Goal: Check status: Check status

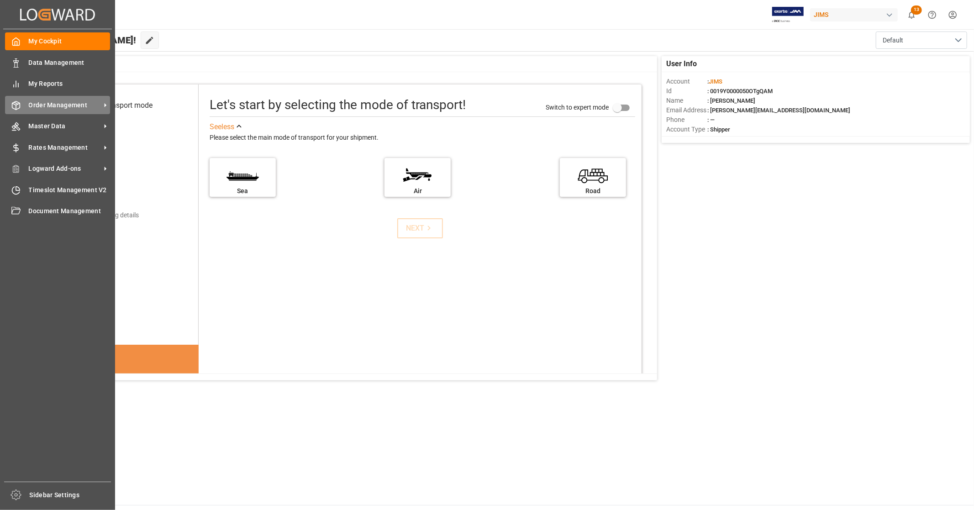
click at [63, 107] on span "Order Management" at bounding box center [65, 105] width 72 height 10
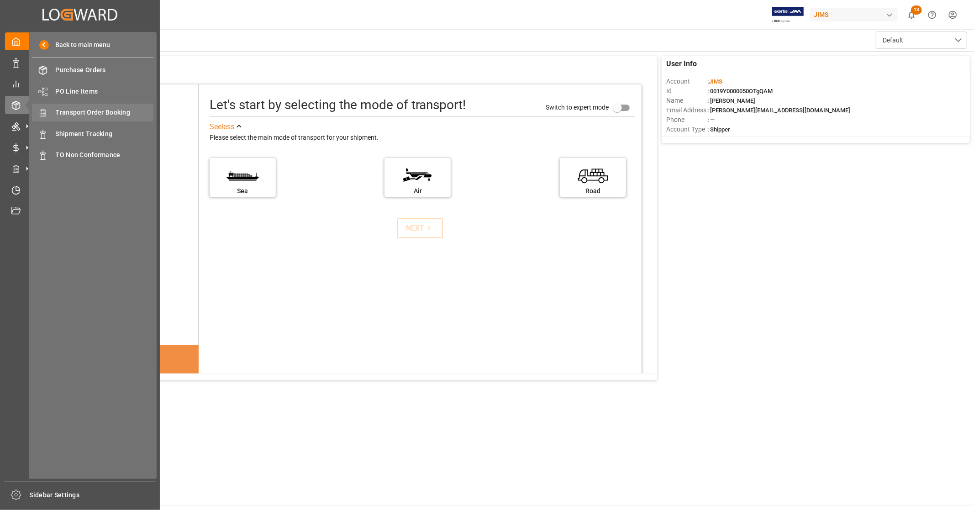
click at [107, 114] on span "Transport Order Booking" at bounding box center [105, 113] width 98 height 10
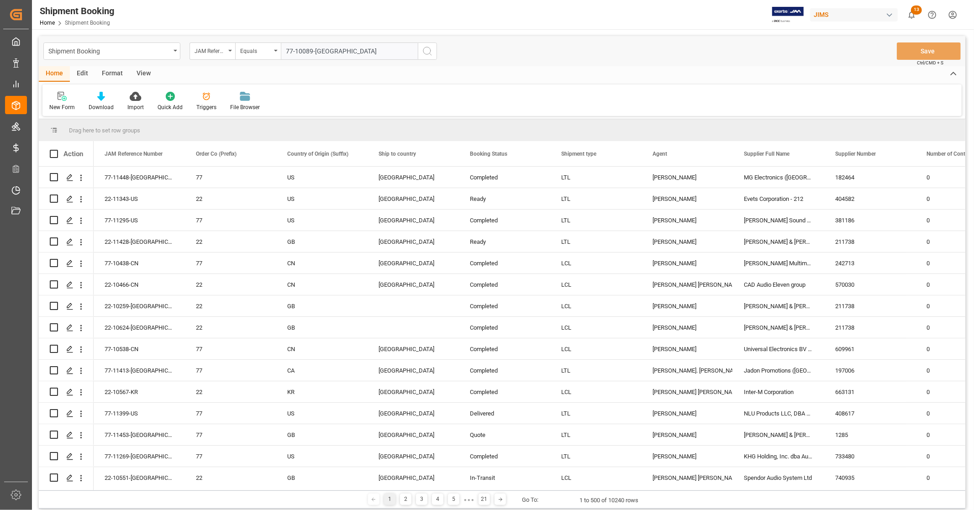
type input "77-10089-[GEOGRAPHIC_DATA]"
click at [428, 49] on icon "search button" at bounding box center [427, 51] width 11 height 11
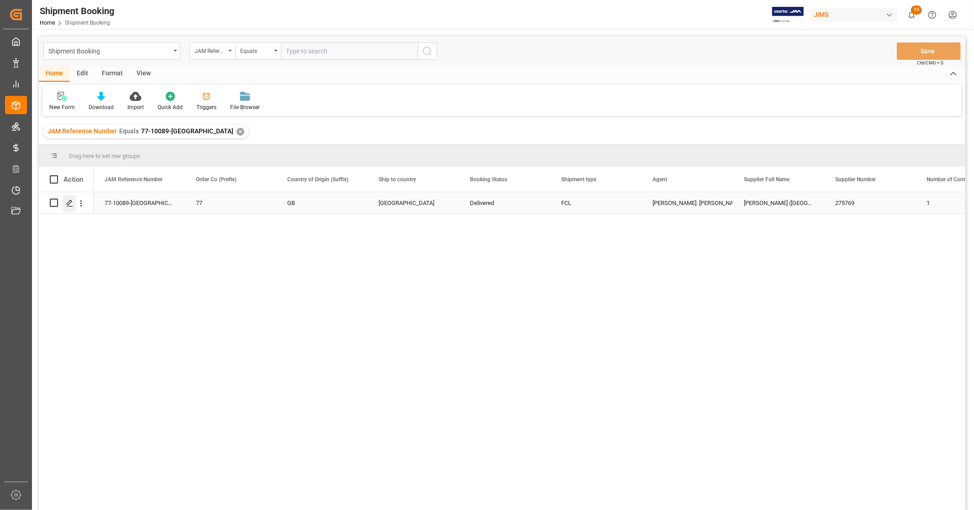
click at [67, 204] on polygon "Press SPACE to select this row." at bounding box center [69, 202] width 5 height 5
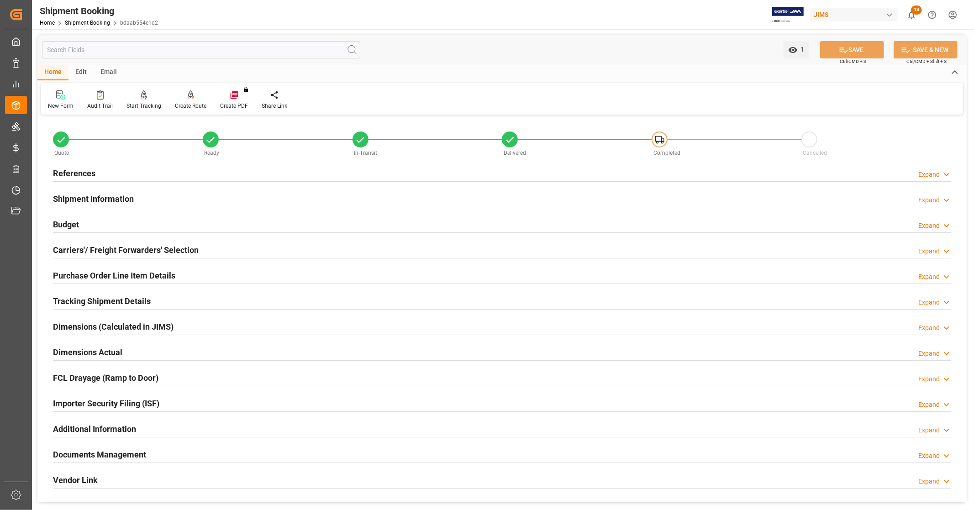
scroll to position [152, 0]
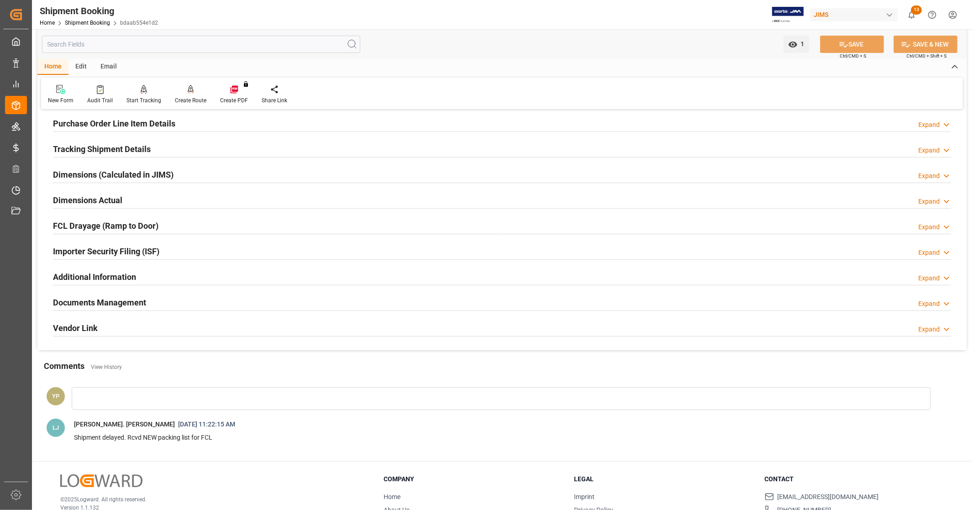
click at [128, 300] on h2 "Documents Management" at bounding box center [99, 302] width 93 height 12
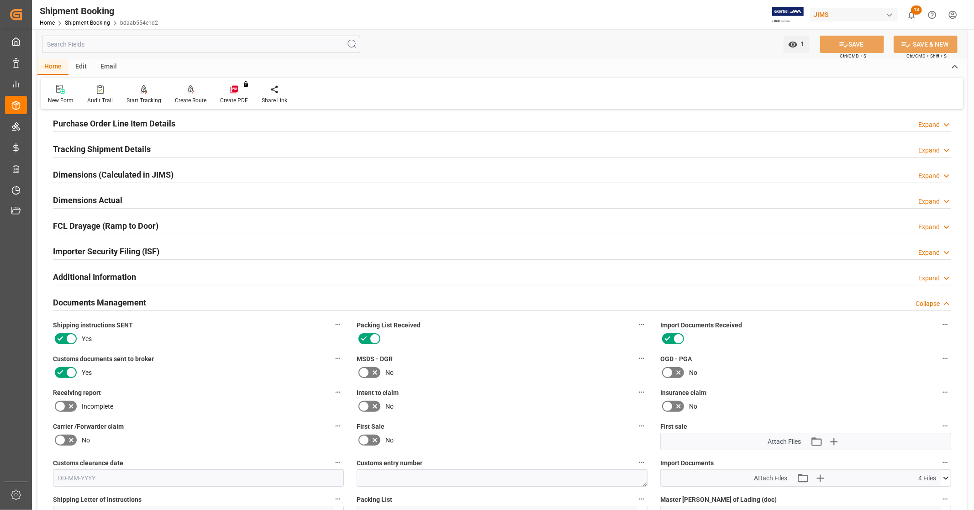
click at [128, 300] on h2 "Documents Management" at bounding box center [99, 302] width 93 height 12
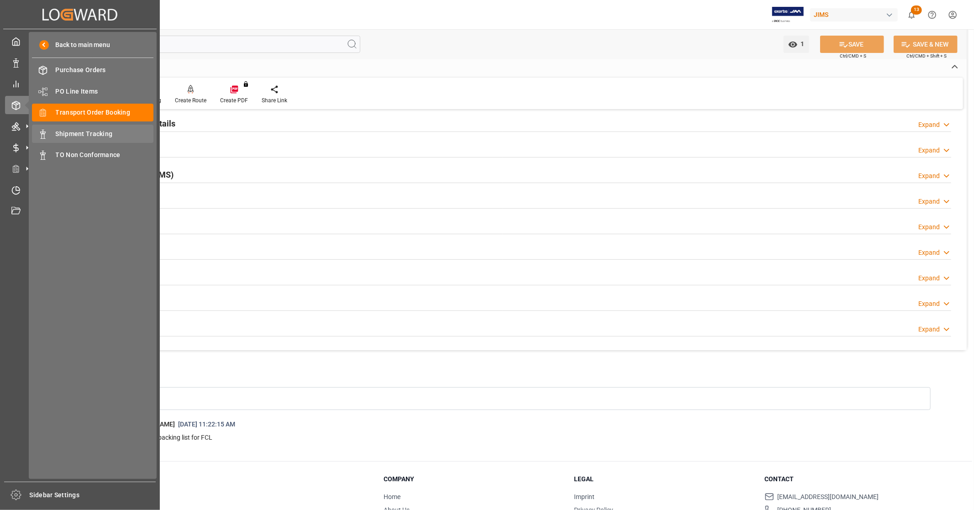
click at [97, 133] on span "Shipment Tracking" at bounding box center [105, 134] width 98 height 10
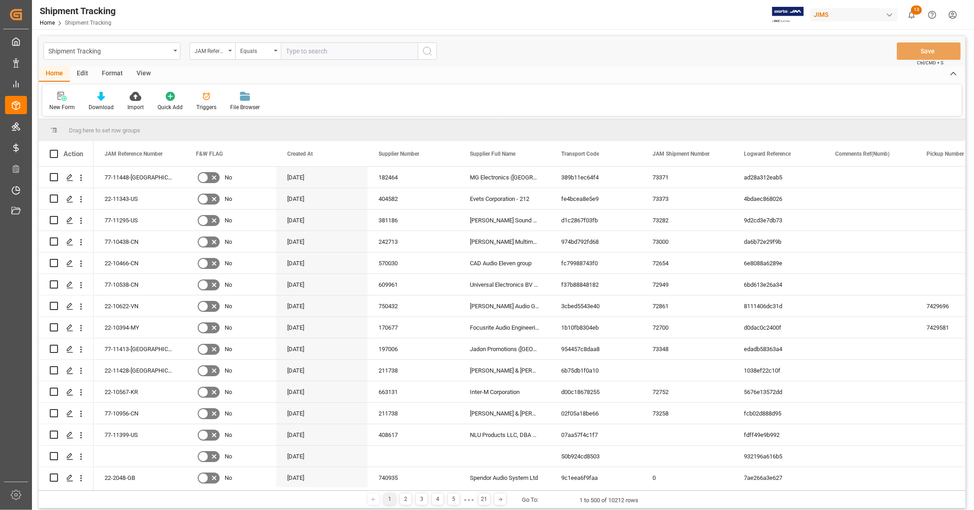
click at [318, 52] on input "text" at bounding box center [349, 50] width 137 height 17
type input "77-10089-[GEOGRAPHIC_DATA]"
click at [422, 52] on icon "search button" at bounding box center [427, 51] width 11 height 11
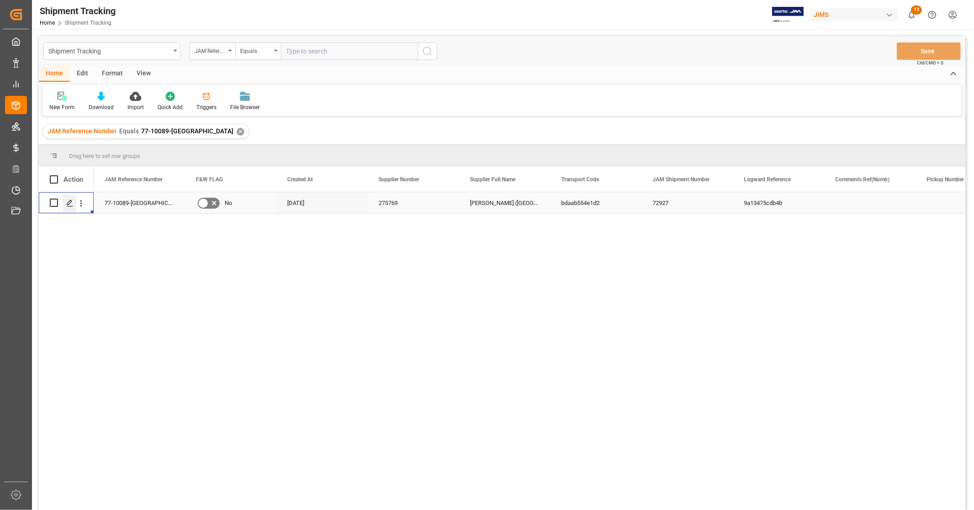
click at [67, 204] on polygon "Press SPACE to select this row." at bounding box center [69, 202] width 5 height 5
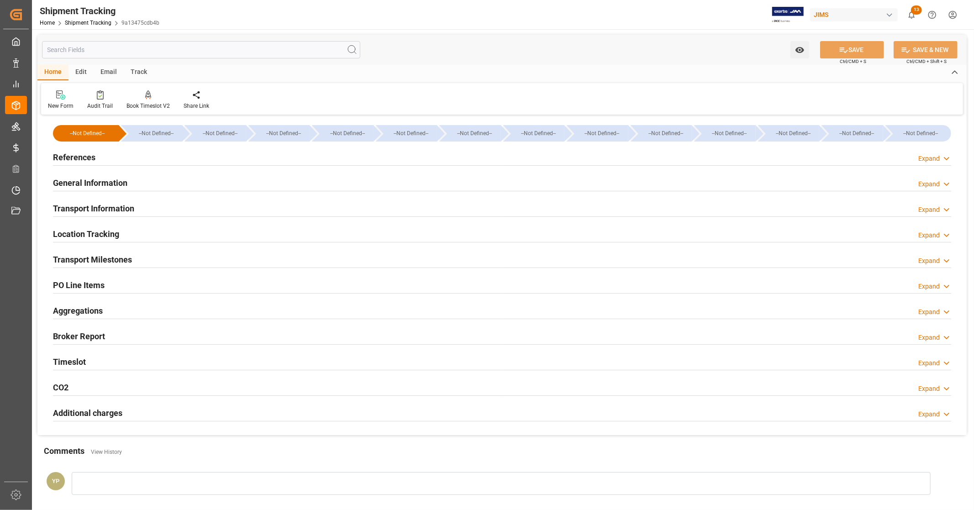
click at [121, 411] on h2 "Additional charges" at bounding box center [87, 413] width 69 height 12
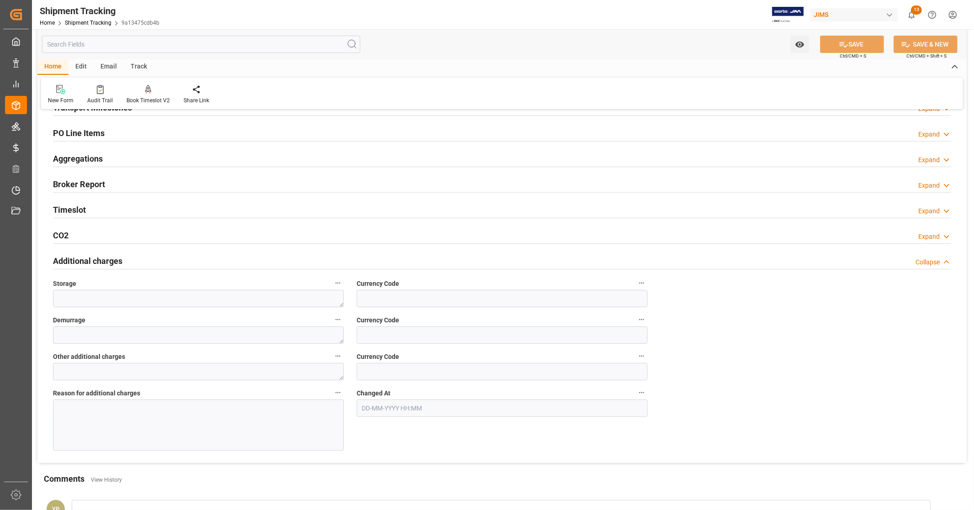
click at [97, 258] on h2 "Additional charges" at bounding box center [87, 261] width 69 height 12
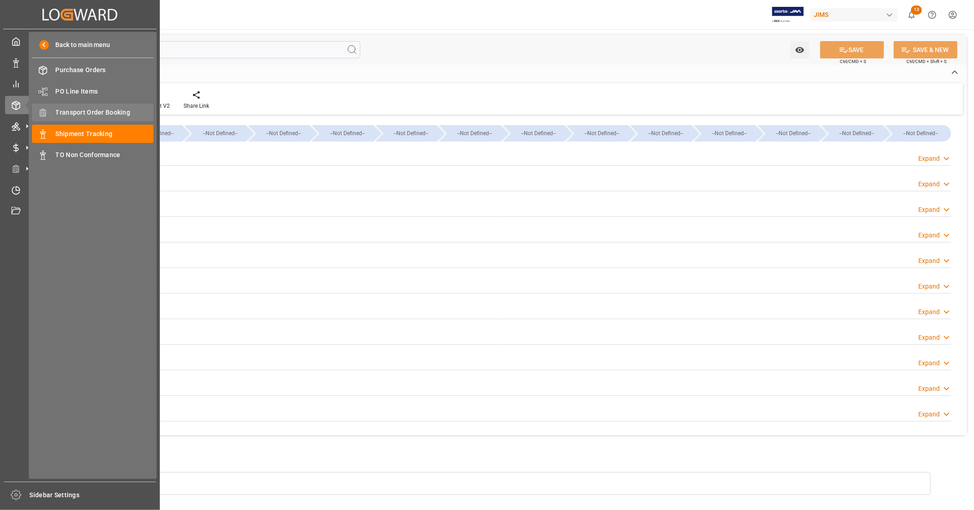
click at [103, 111] on span "Transport Order Booking" at bounding box center [105, 113] width 98 height 10
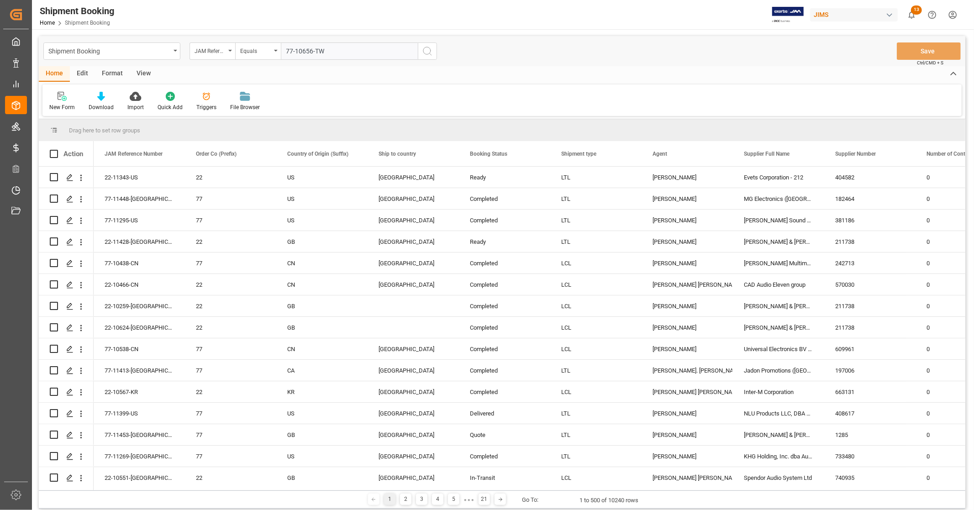
type input "77-10656-TW"
click at [426, 49] on icon "search button" at bounding box center [427, 51] width 11 height 11
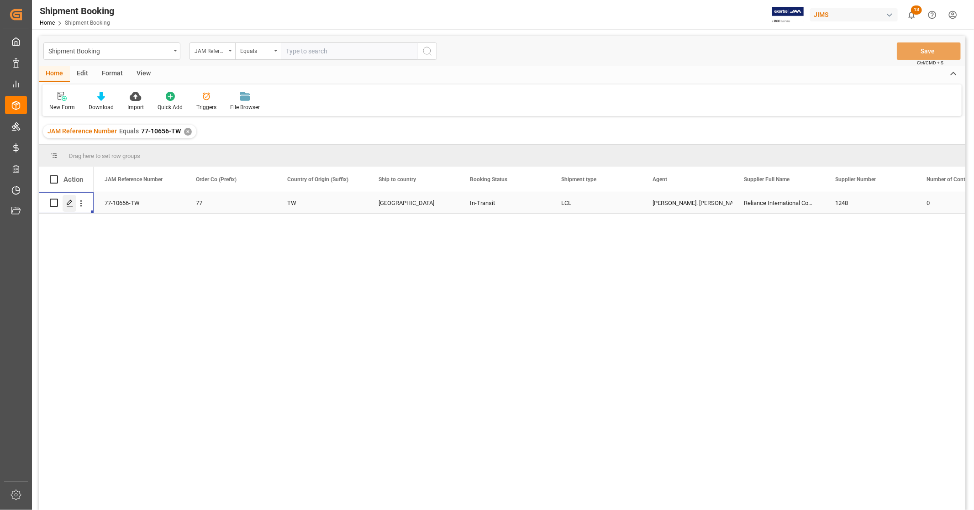
click at [69, 203] on polygon "Press SPACE to select this row." at bounding box center [69, 202] width 5 height 5
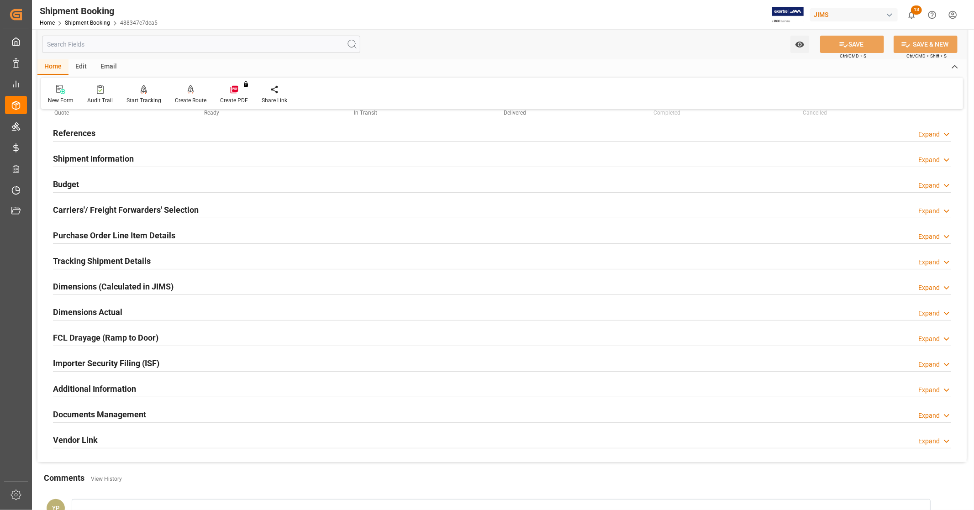
scroll to position [176, 0]
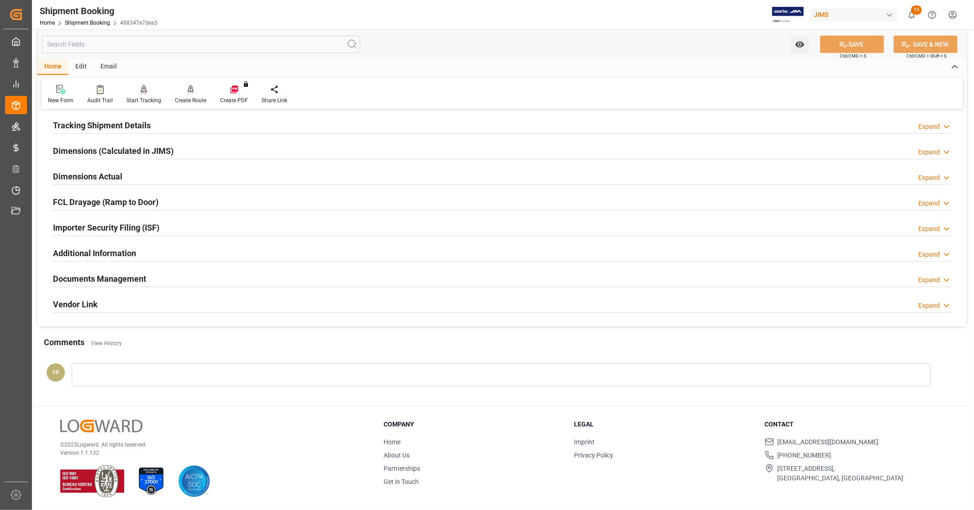
click at [125, 280] on h2 "Documents Management" at bounding box center [99, 279] width 93 height 12
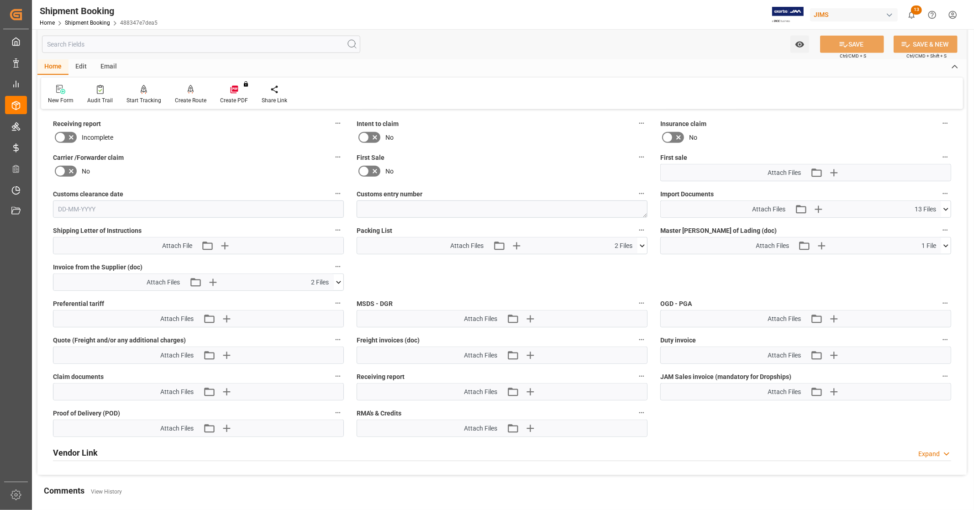
scroll to position [430, 0]
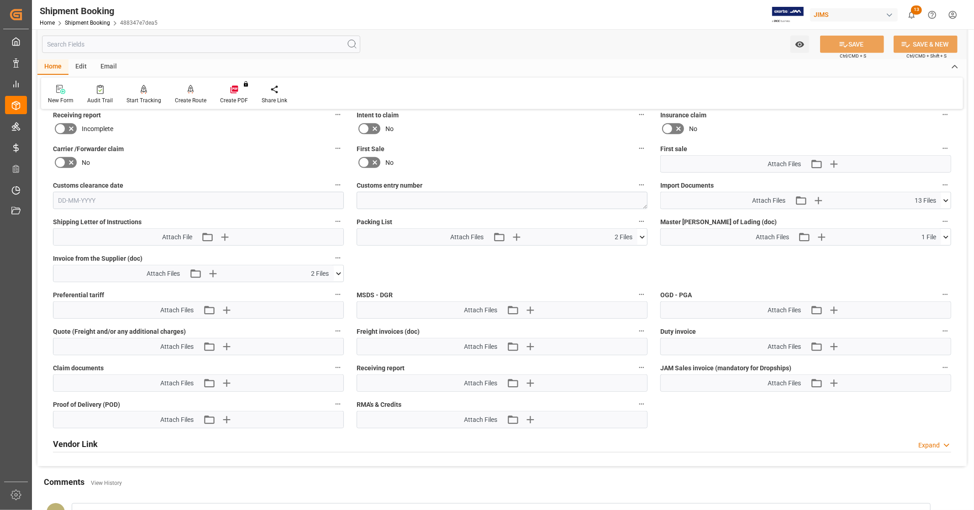
click at [947, 200] on icon at bounding box center [946, 201] width 10 height 10
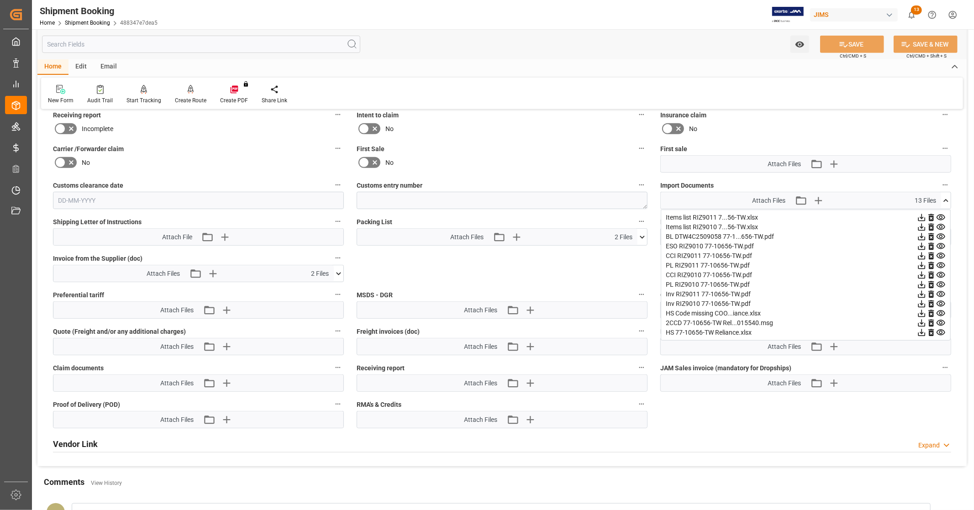
click at [921, 293] on icon at bounding box center [921, 294] width 7 height 7
click at [921, 304] on icon at bounding box center [922, 304] width 10 height 10
click at [921, 310] on icon at bounding box center [921, 313] width 7 height 7
click at [920, 330] on icon at bounding box center [921, 332] width 7 height 7
click at [946, 199] on icon at bounding box center [946, 201] width 10 height 10
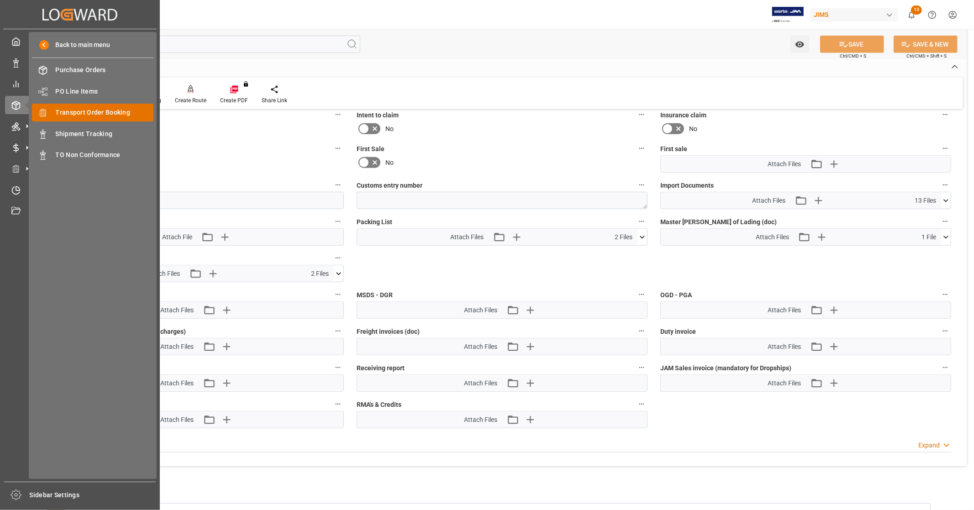
click at [123, 111] on span "Transport Order Booking" at bounding box center [105, 113] width 98 height 10
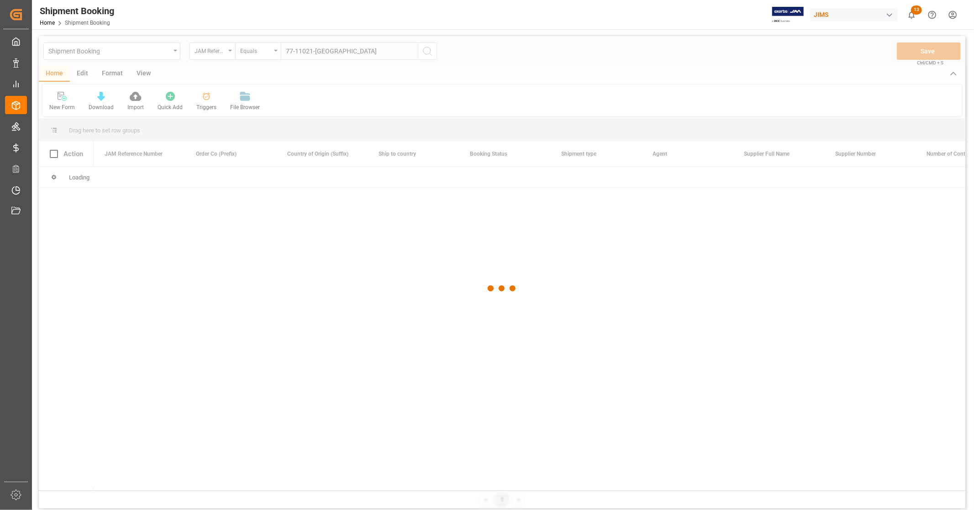
type input "77-11021-US"
click at [425, 50] on div at bounding box center [502, 288] width 926 height 505
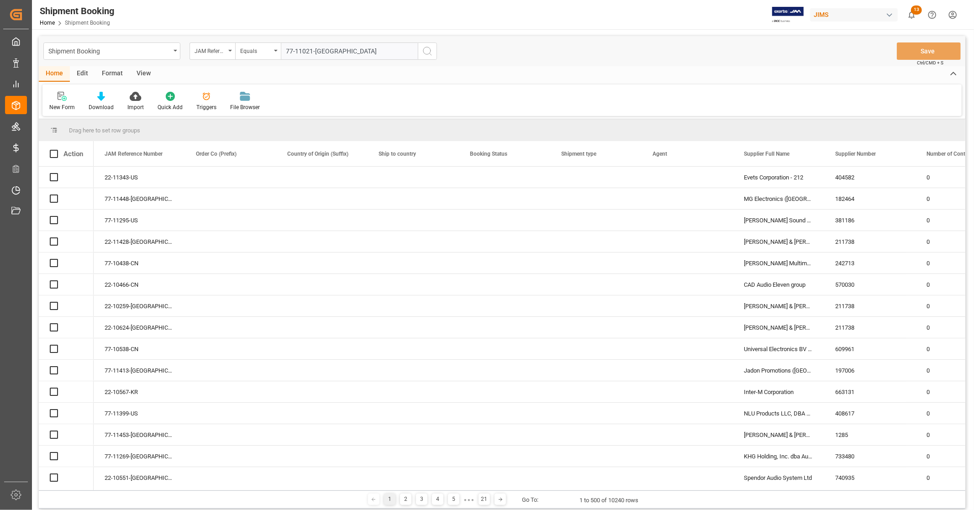
click at [425, 50] on icon "search button" at bounding box center [427, 51] width 11 height 11
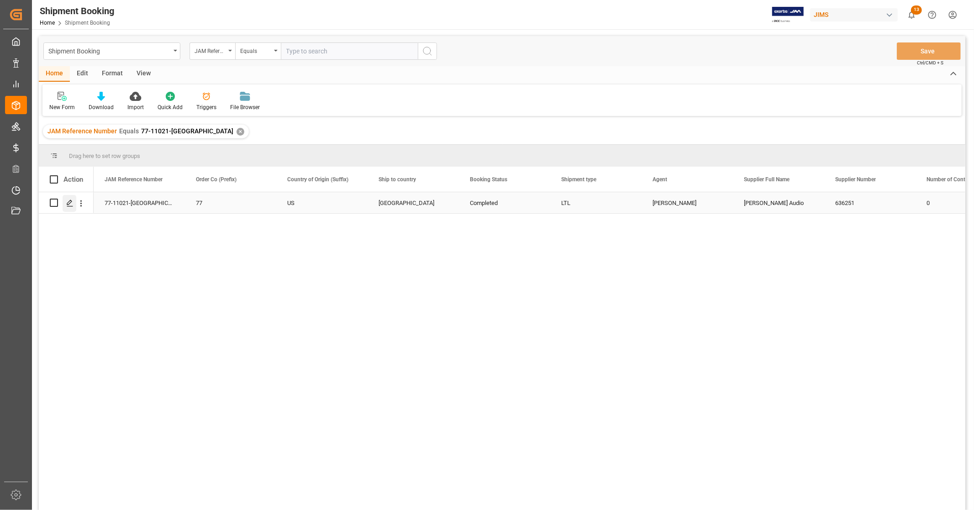
click at [71, 205] on icon "Press SPACE to select this row." at bounding box center [69, 203] width 7 height 7
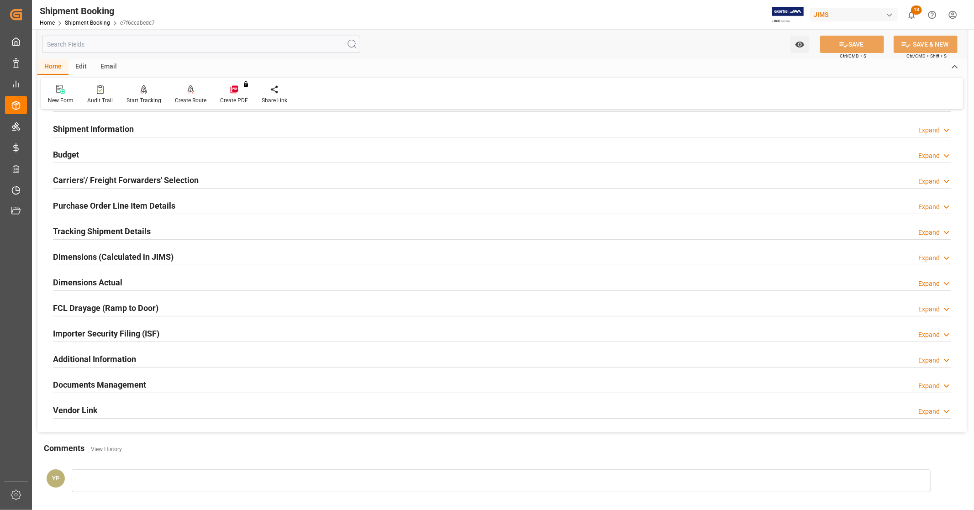
scroll to position [176, 0]
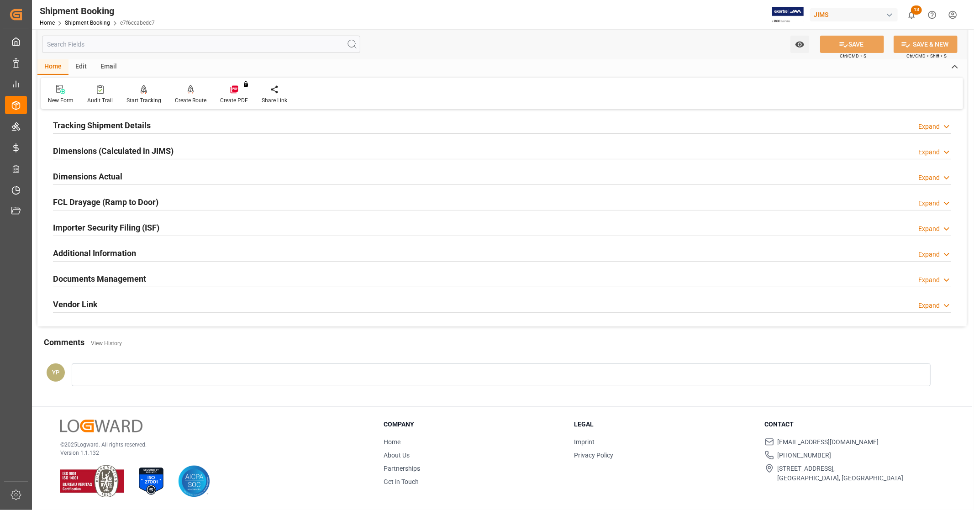
click at [126, 280] on h2 "Documents Management" at bounding box center [99, 279] width 93 height 12
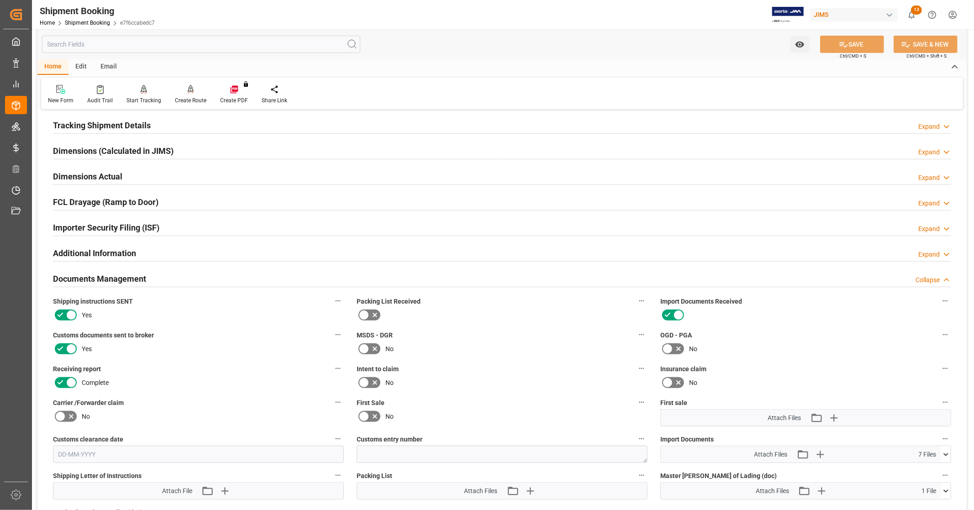
scroll to position [379, 0]
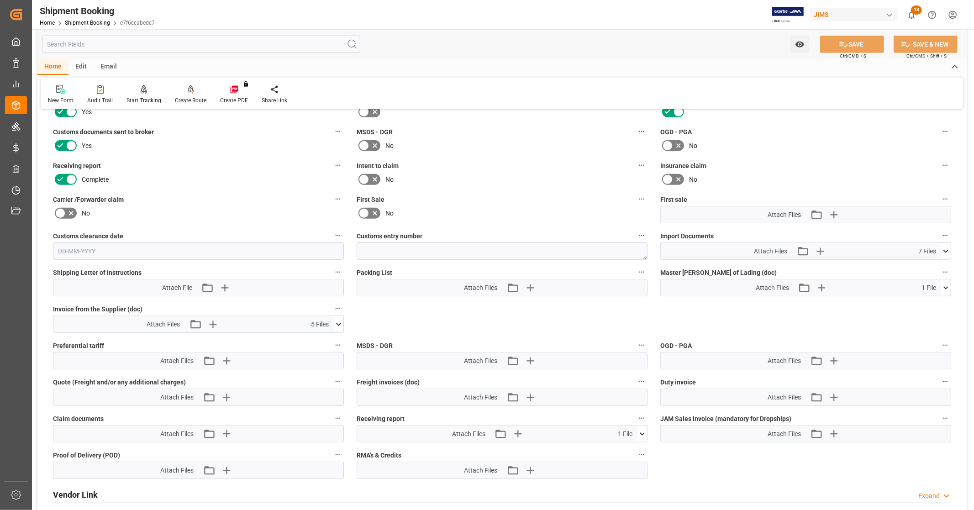
click at [948, 250] on icon at bounding box center [946, 252] width 10 height 10
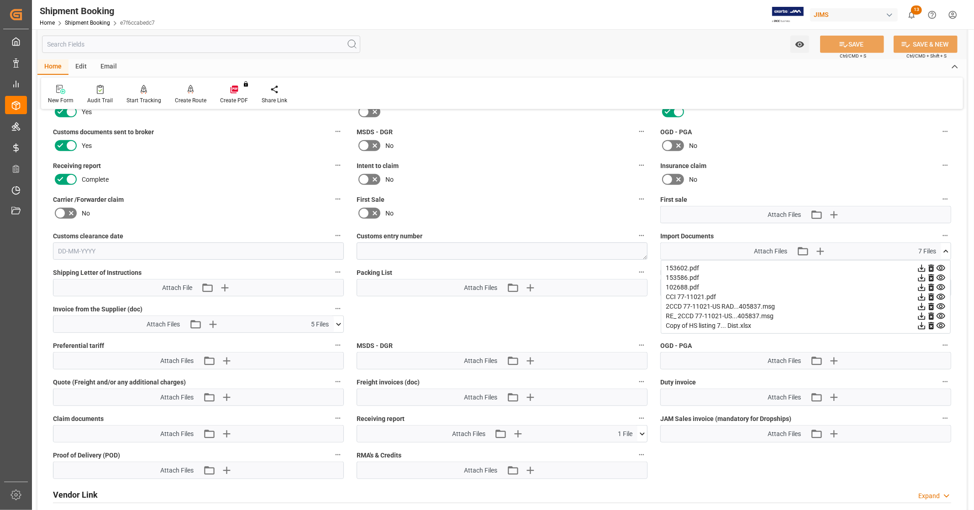
click at [920, 323] on icon at bounding box center [921, 325] width 7 height 7
click at [948, 247] on icon at bounding box center [946, 252] width 10 height 10
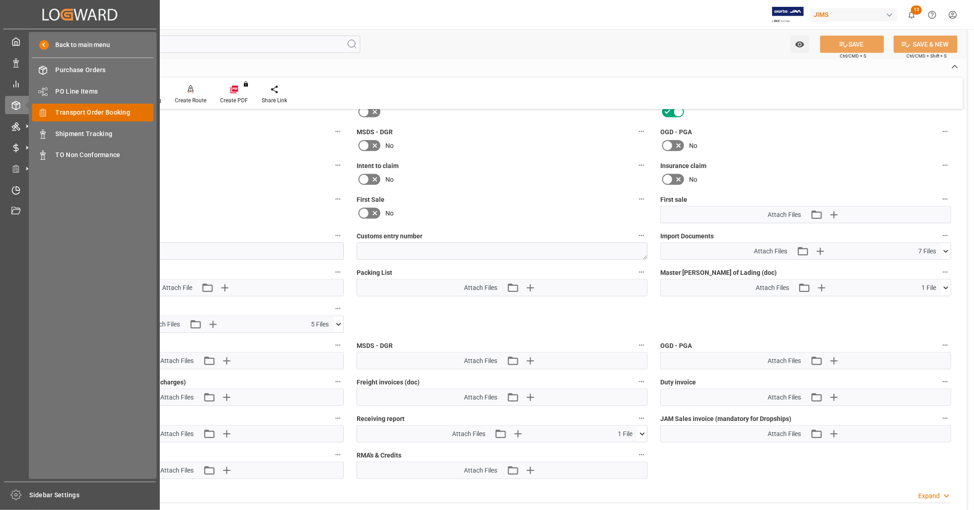
click at [98, 111] on span "Transport Order Booking" at bounding box center [105, 113] width 98 height 10
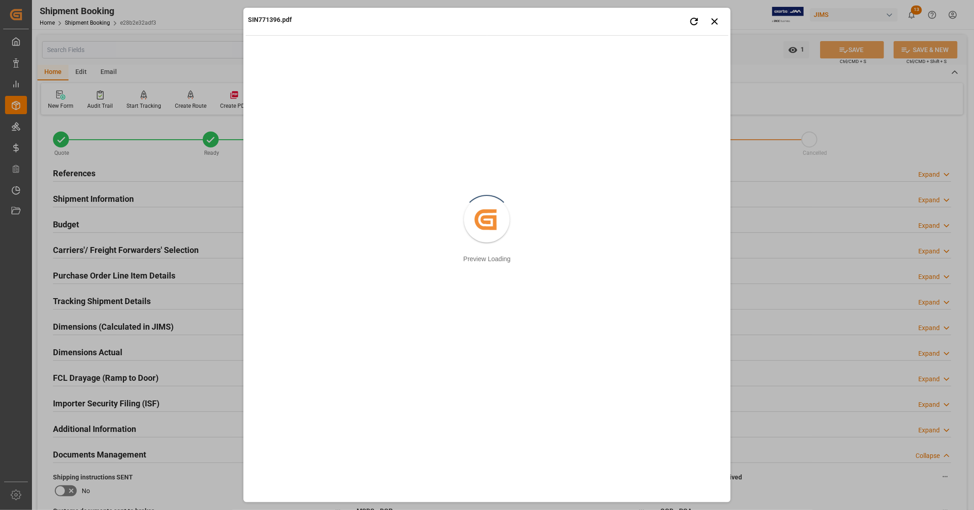
scroll to position [405, 0]
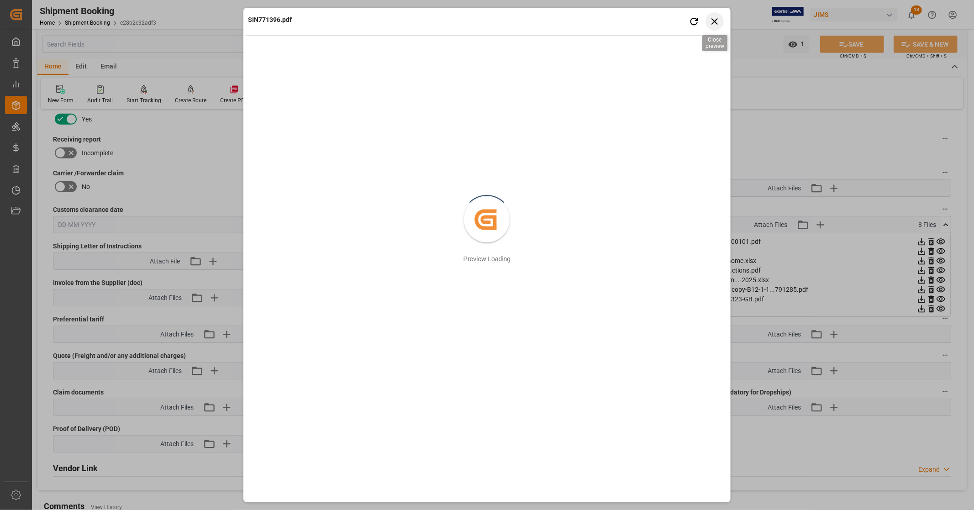
click at [710, 17] on icon "button" at bounding box center [714, 21] width 11 height 11
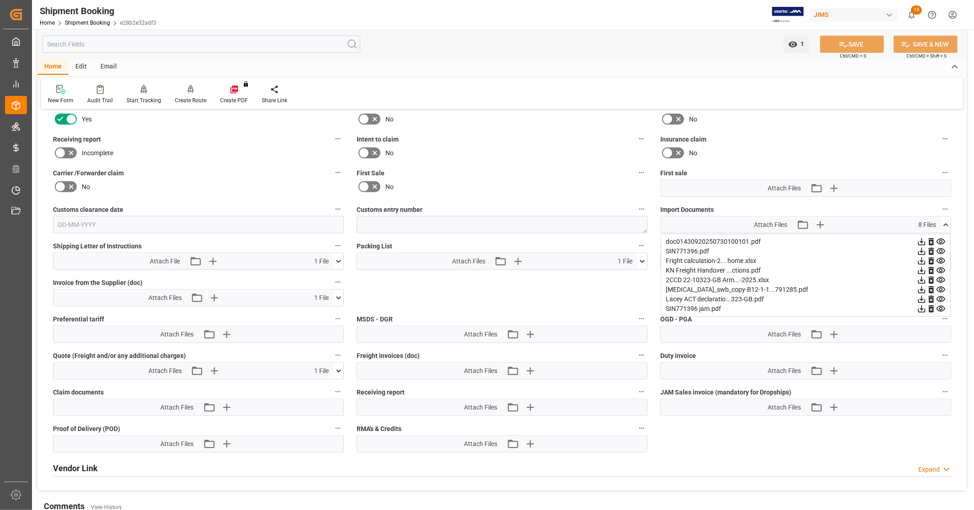
click at [943, 306] on icon at bounding box center [941, 309] width 10 height 10
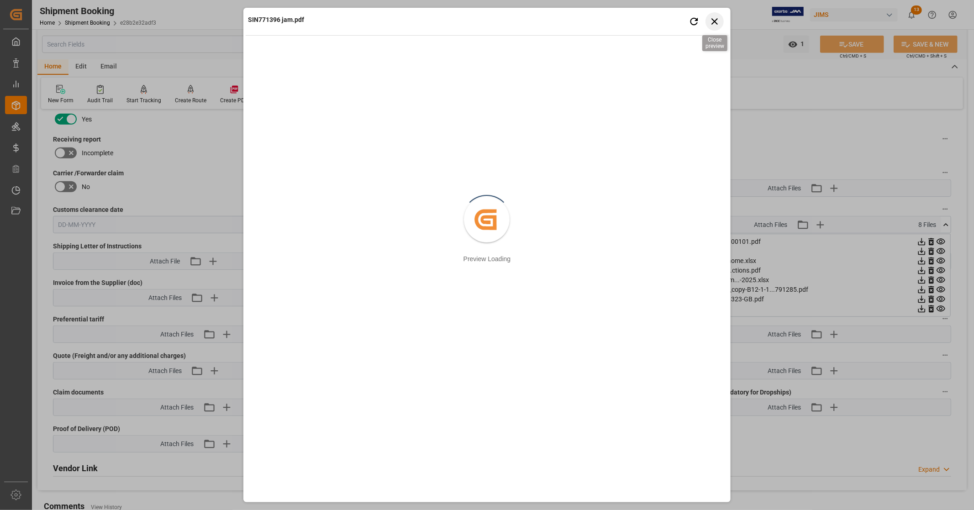
click at [715, 19] on icon "button" at bounding box center [714, 21] width 11 height 11
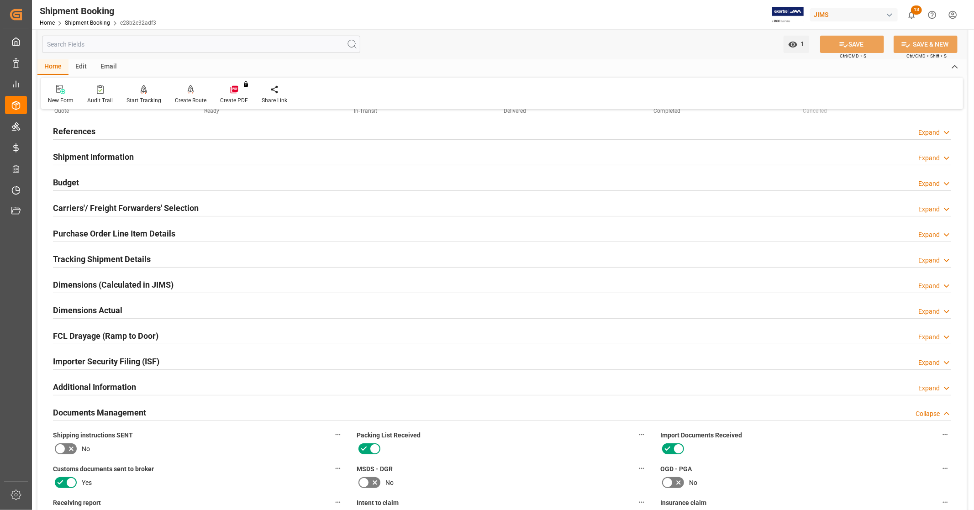
scroll to position [0, 0]
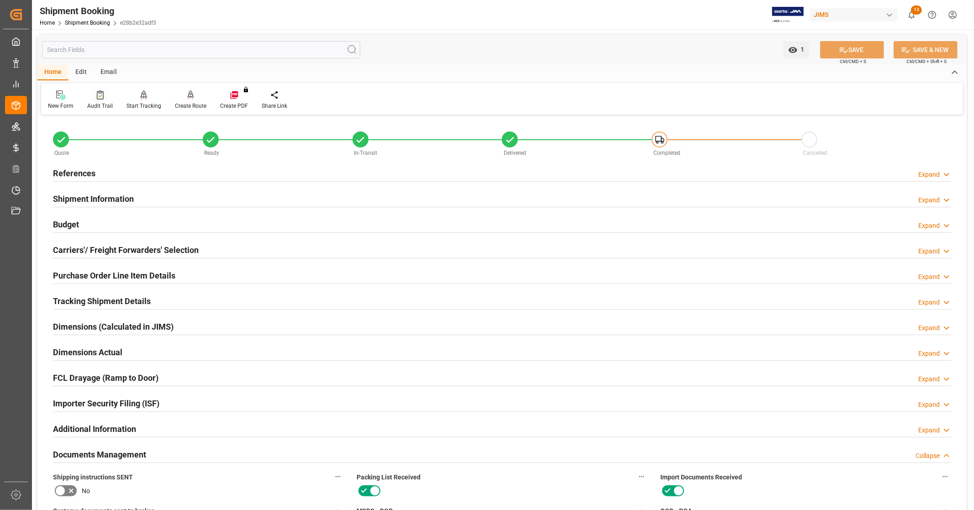
click at [93, 102] on div "Audit Trail" at bounding box center [100, 106] width 26 height 8
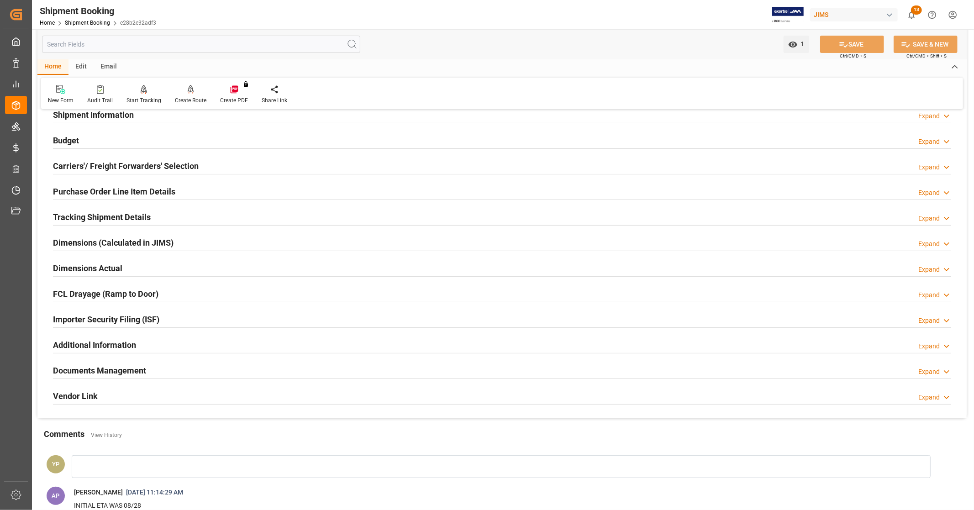
scroll to position [218, 0]
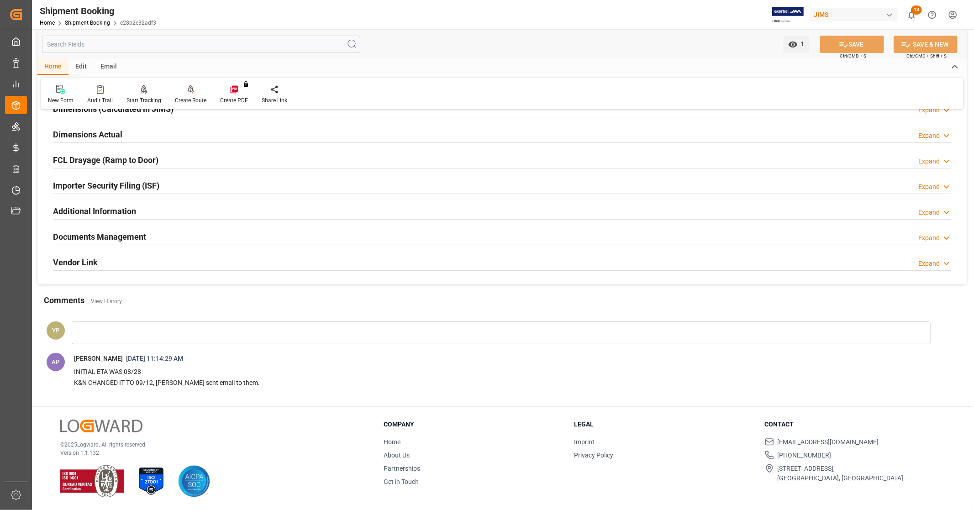
click at [151, 231] on div "Documents Management Expand" at bounding box center [502, 235] width 898 height 17
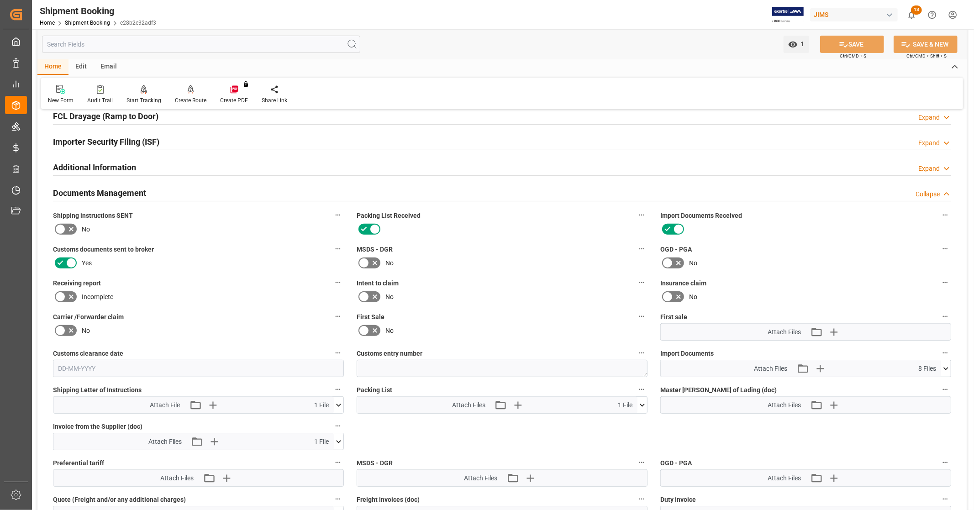
scroll to position [320, 0]
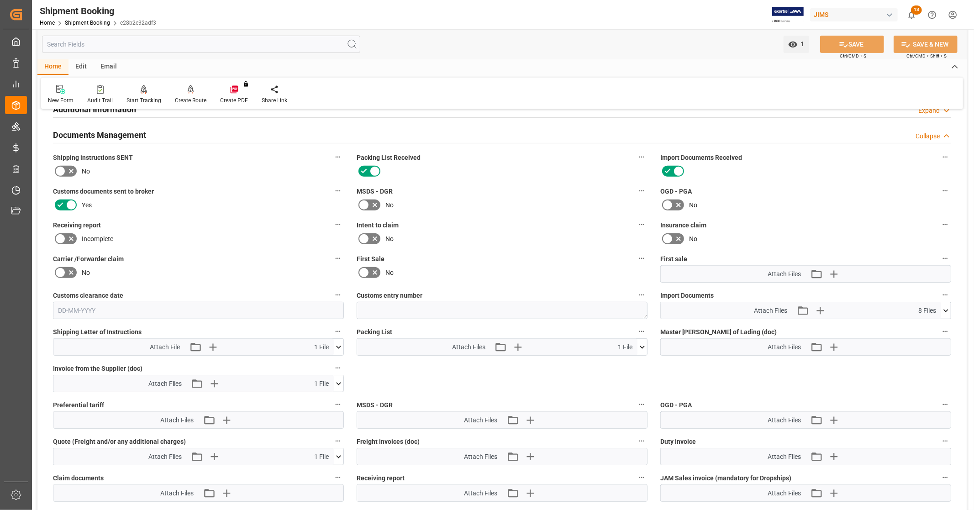
click at [948, 306] on icon at bounding box center [946, 311] width 10 height 10
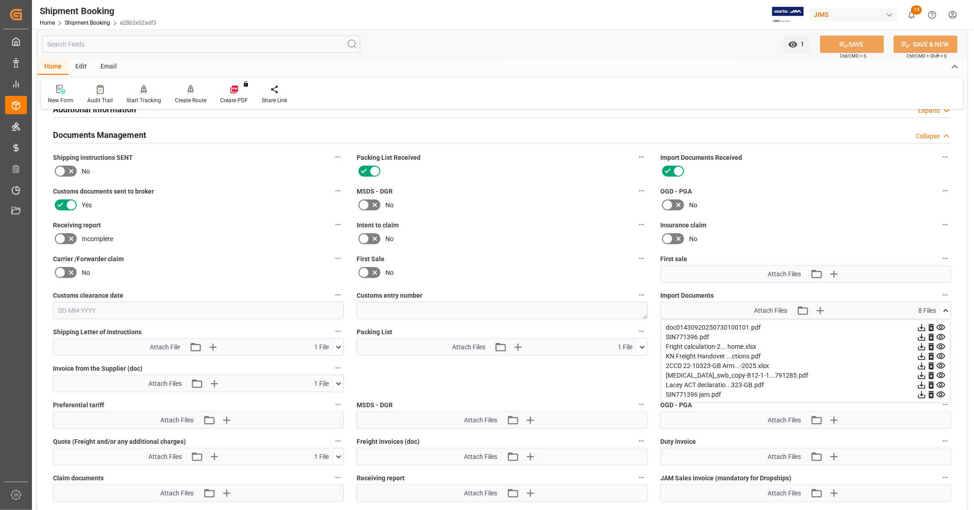
click at [940, 393] on icon at bounding box center [941, 395] width 10 height 10
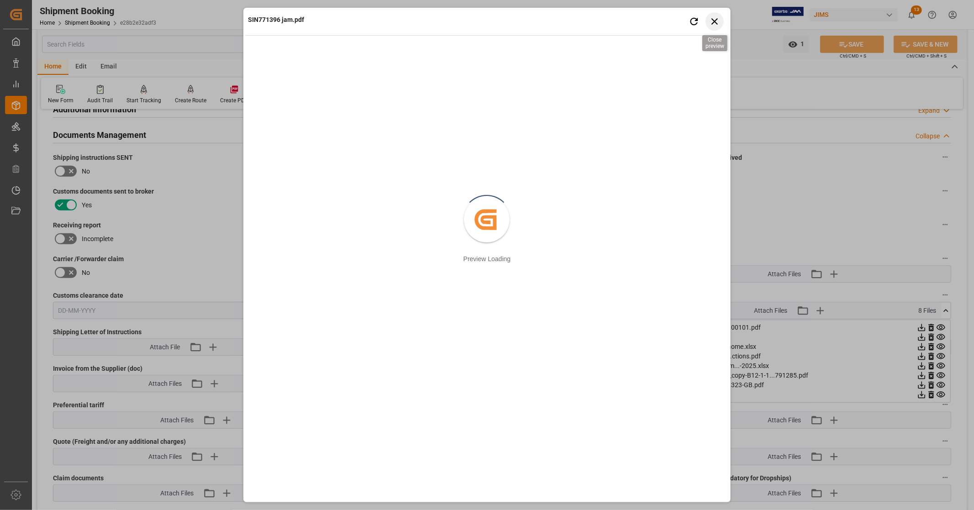
click at [710, 21] on icon "button" at bounding box center [714, 21] width 11 height 11
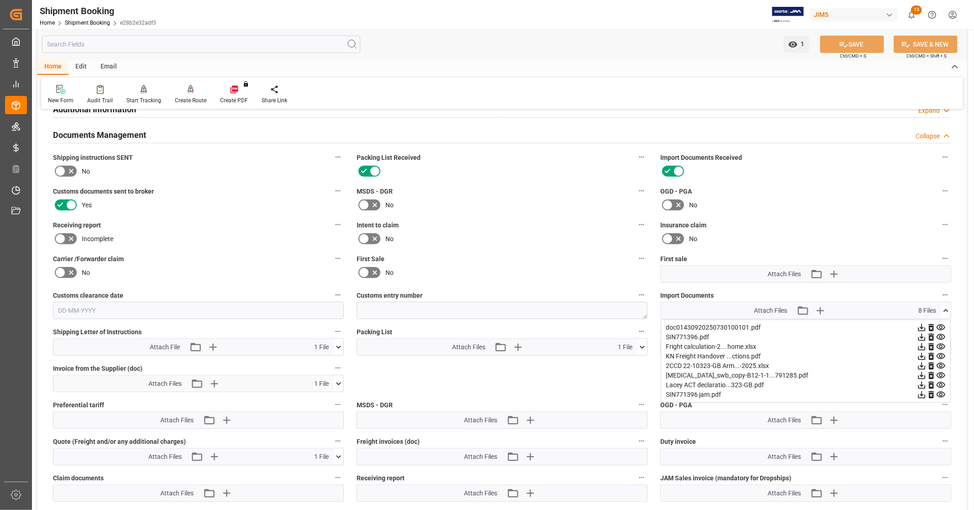
click at [921, 394] on icon at bounding box center [922, 395] width 10 height 10
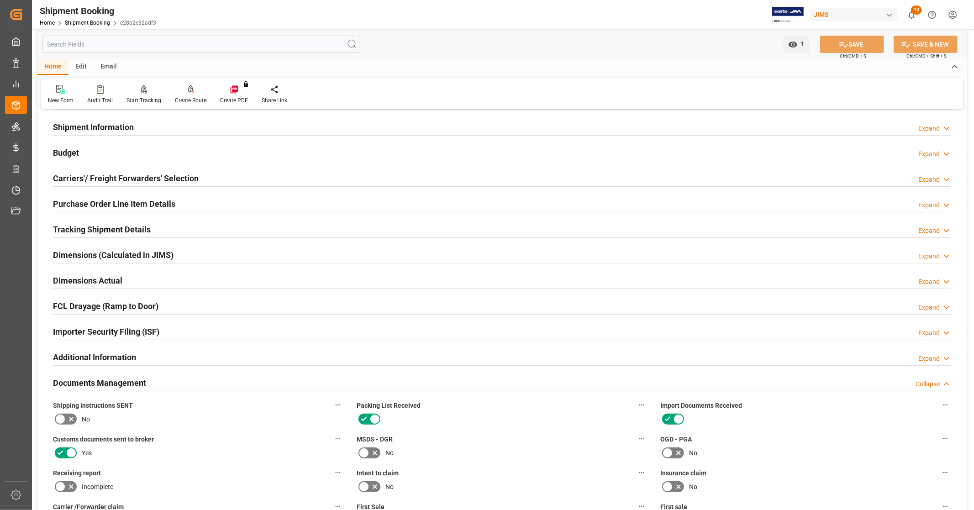
scroll to position [0, 0]
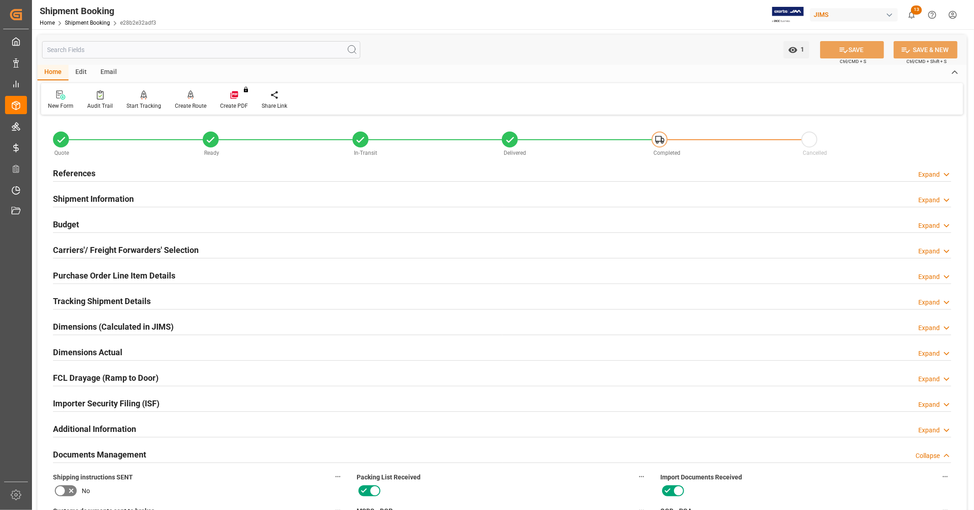
click at [217, 173] on div "References Expand" at bounding box center [502, 172] width 898 height 17
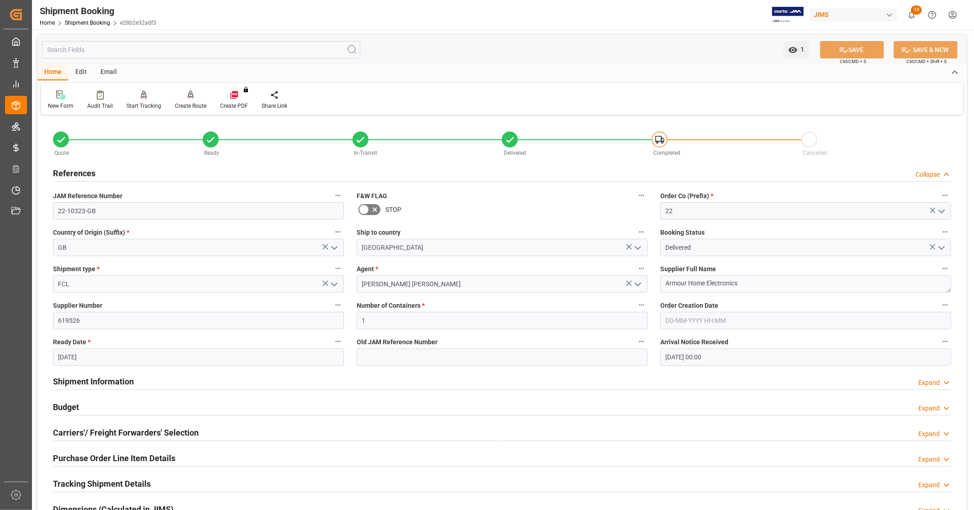
click at [217, 173] on div "References Collapse" at bounding box center [502, 172] width 898 height 17
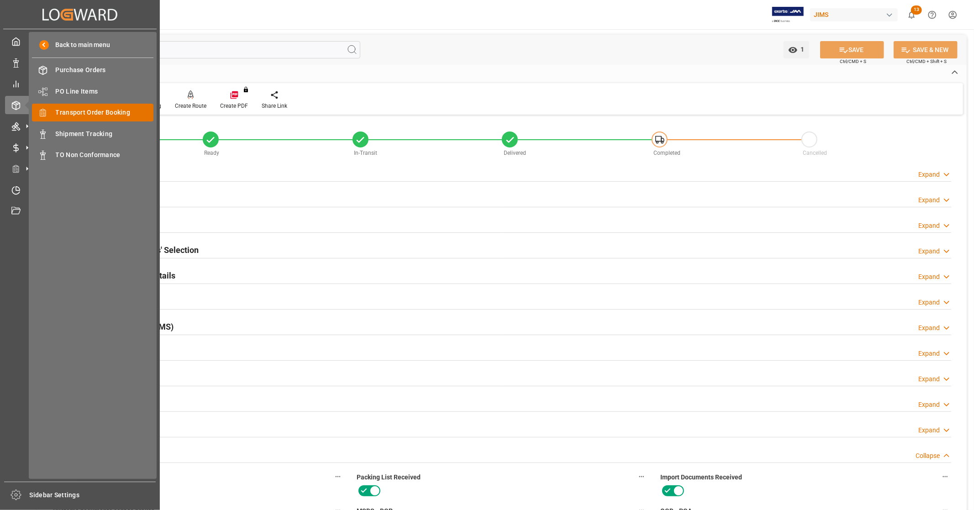
click at [111, 108] on span "Transport Order Booking" at bounding box center [105, 113] width 98 height 10
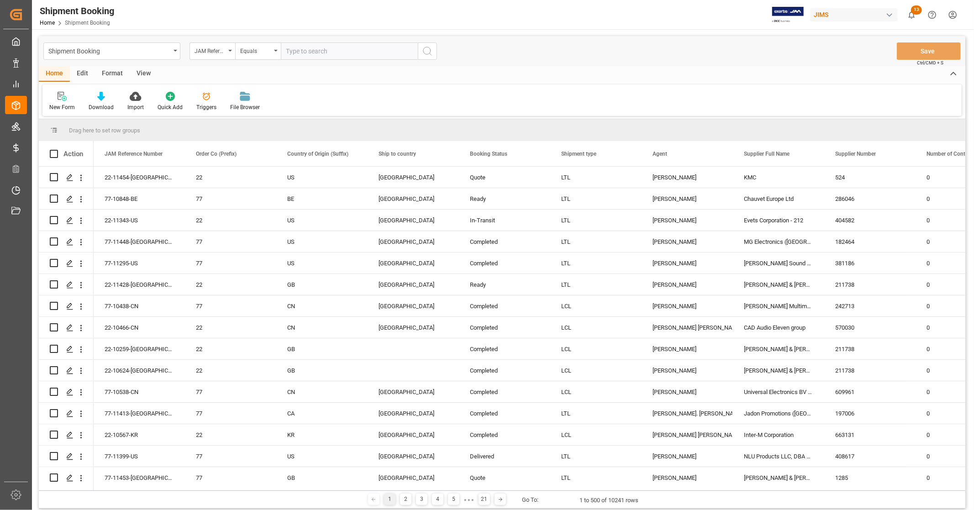
click at [338, 45] on input "text" at bounding box center [349, 50] width 137 height 17
type input "22-10280-TT"
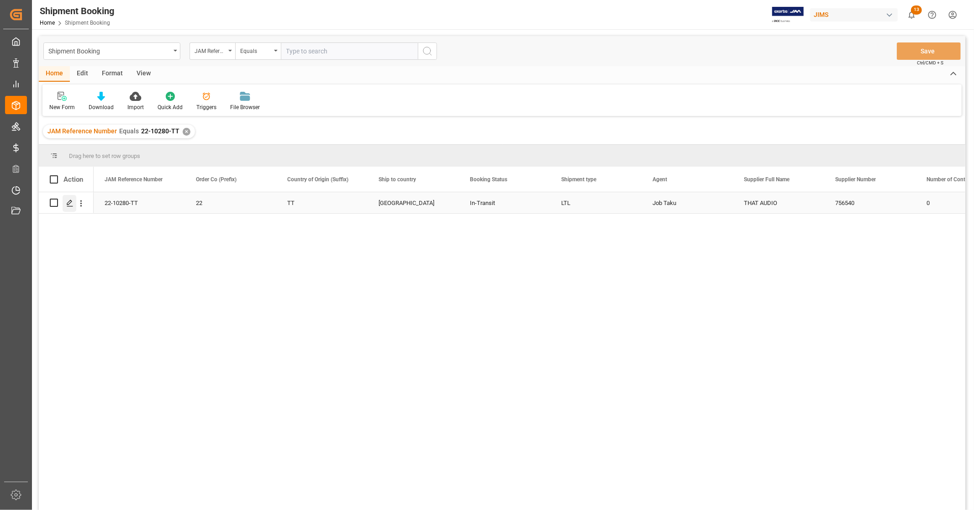
click at [68, 204] on polygon "Press SPACE to select this row." at bounding box center [69, 202] width 5 height 5
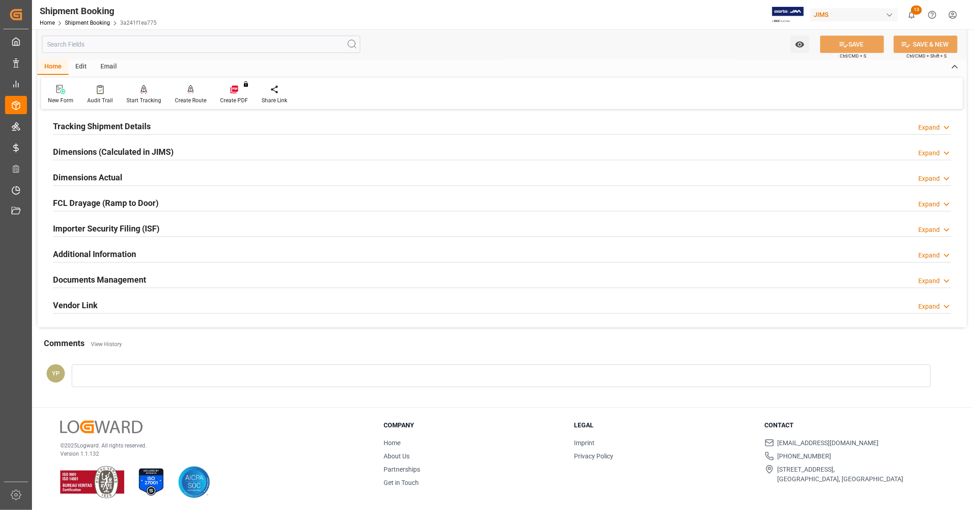
scroll to position [176, 0]
click at [167, 273] on div "Documents Management Expand" at bounding box center [502, 277] width 898 height 17
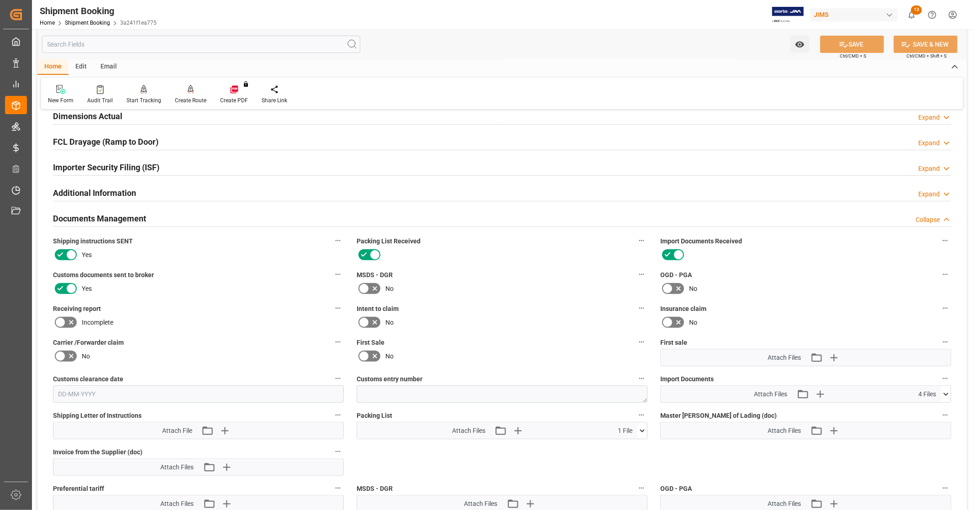
scroll to position [379, 0]
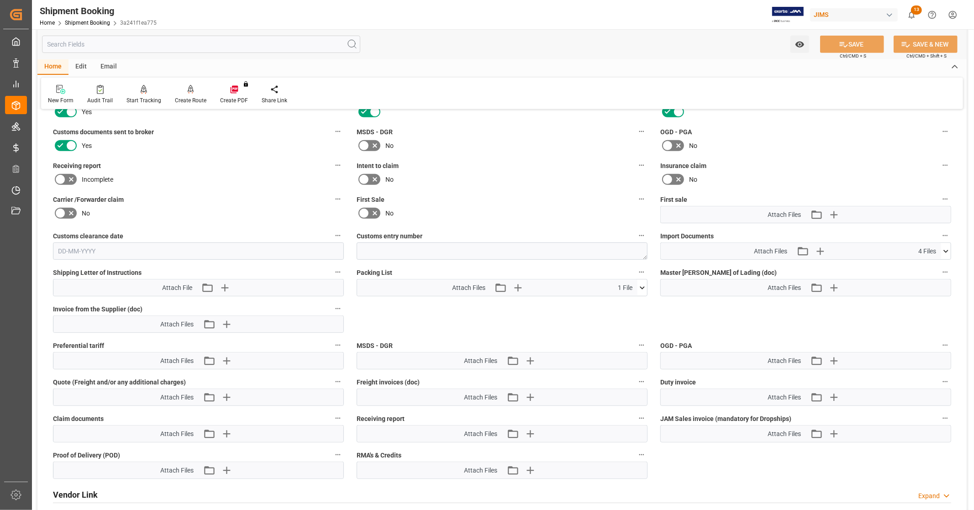
click at [946, 247] on icon at bounding box center [946, 252] width 10 height 10
click at [922, 276] on icon at bounding box center [921, 277] width 7 height 7
click at [923, 263] on icon at bounding box center [922, 268] width 10 height 10
click at [945, 250] on icon at bounding box center [945, 251] width 5 height 3
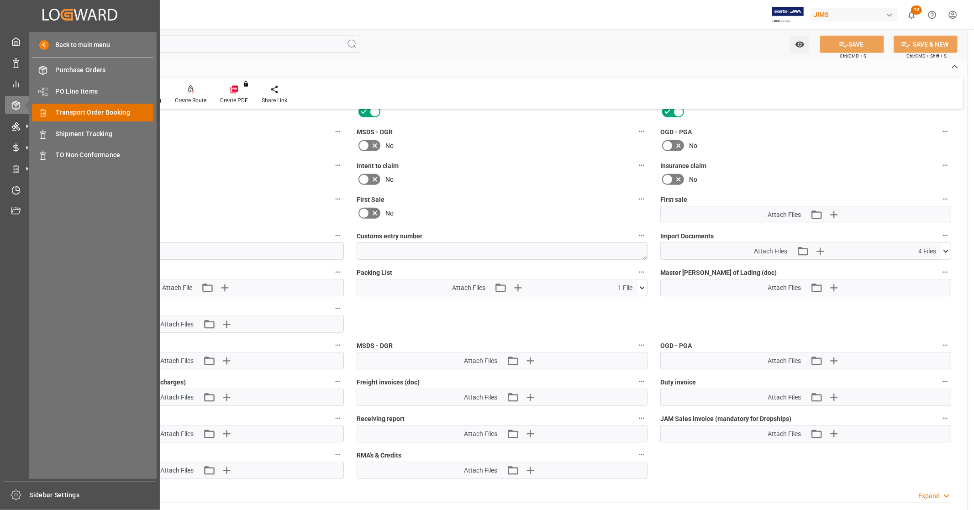
click at [111, 115] on span "Transport Order Booking" at bounding box center [105, 113] width 98 height 10
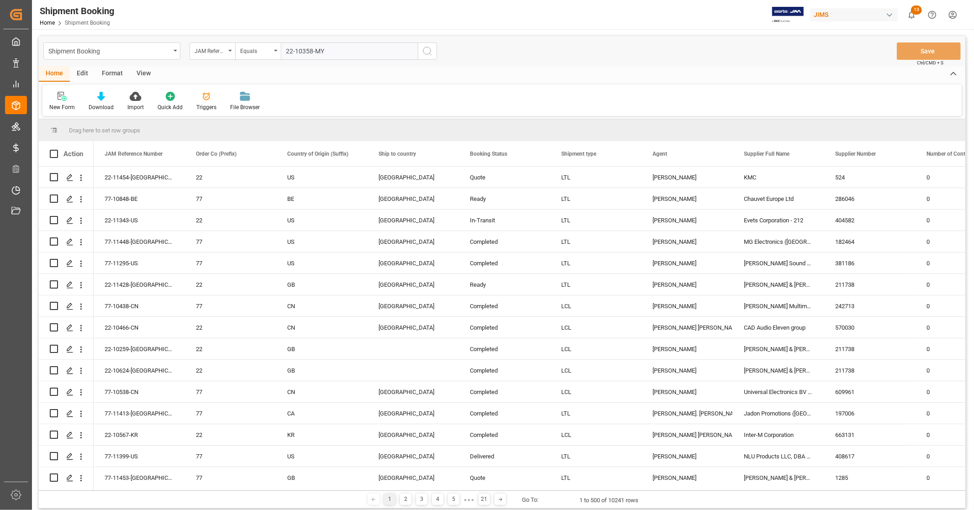
type input "22-10358-MY"
click at [425, 49] on icon "search button" at bounding box center [427, 51] width 11 height 11
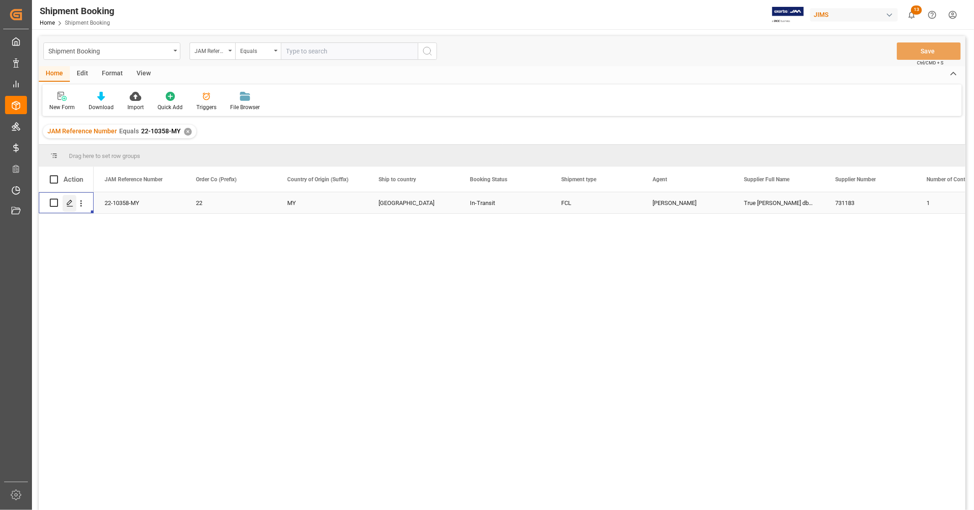
click at [73, 206] on icon "Press SPACE to select this row." at bounding box center [69, 203] width 7 height 7
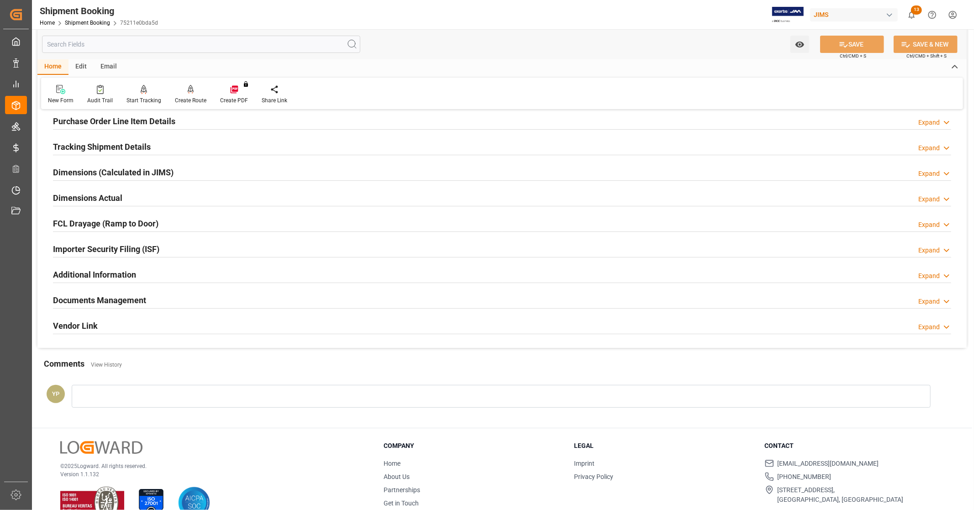
scroll to position [176, 0]
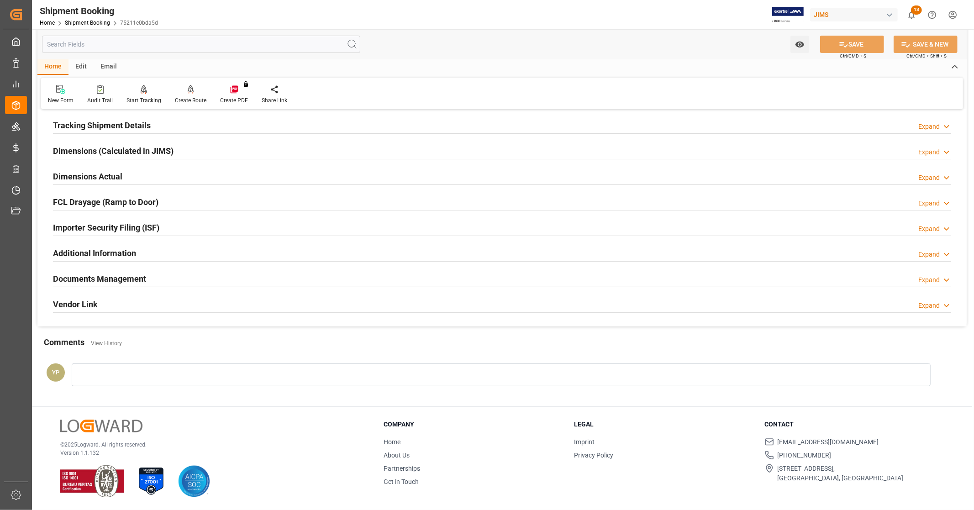
click at [145, 279] on h2 "Documents Management" at bounding box center [99, 279] width 93 height 12
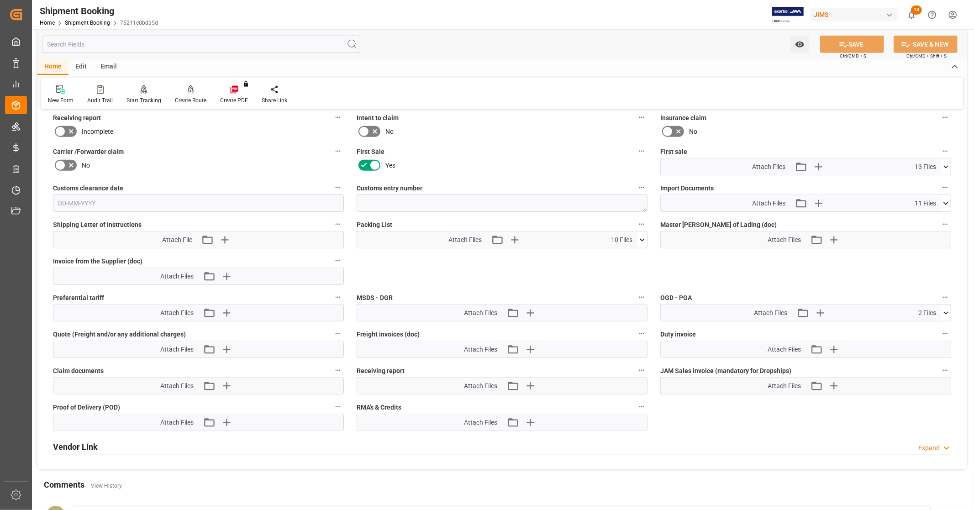
scroll to position [430, 0]
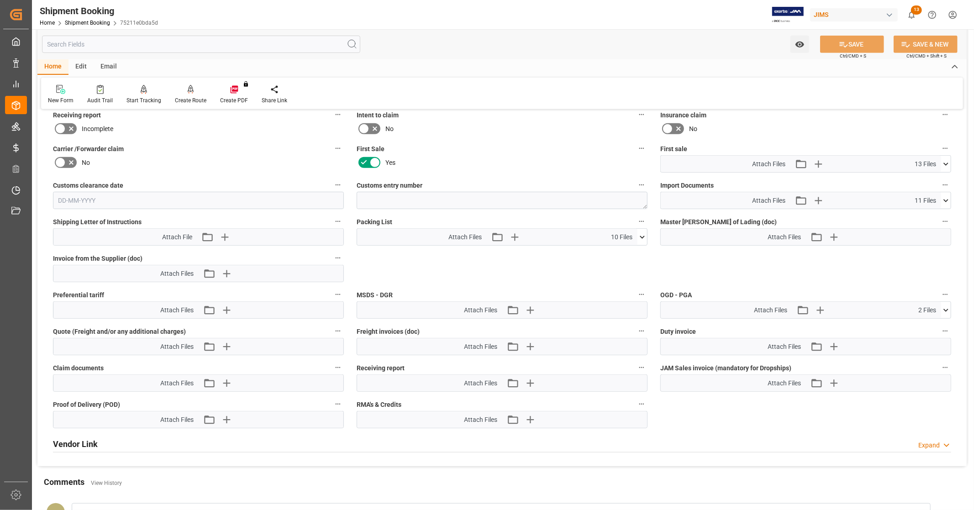
click at [947, 160] on icon at bounding box center [946, 164] width 10 height 10
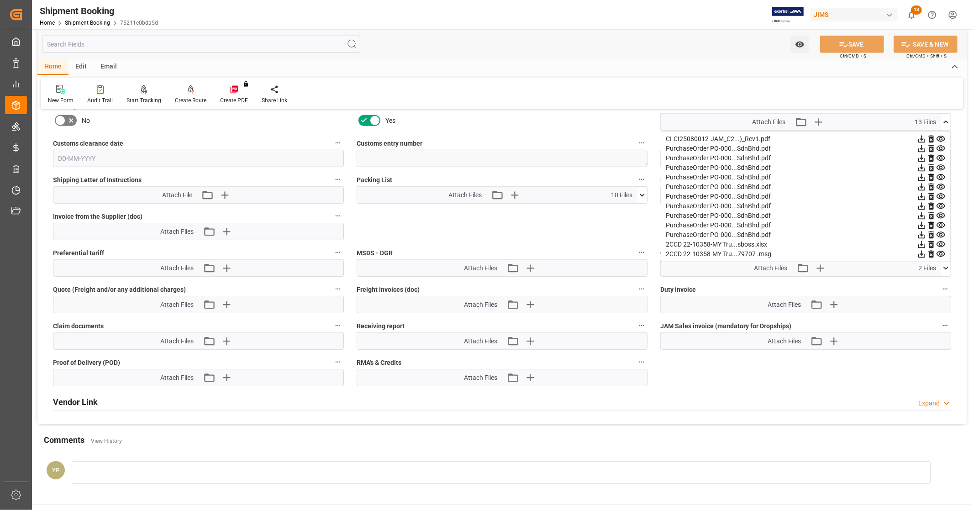
scroll to position [379, 0]
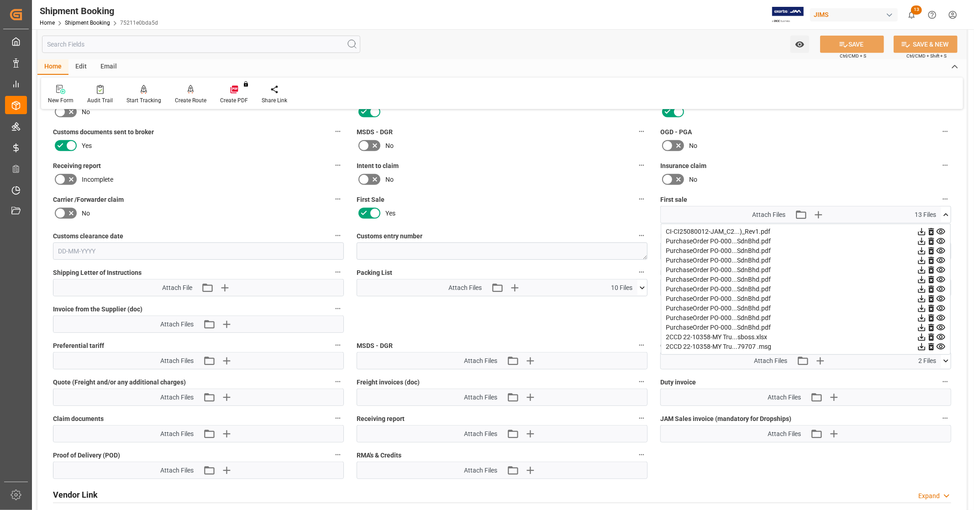
click at [921, 334] on icon at bounding box center [921, 337] width 7 height 7
